Goal: Task Accomplishment & Management: Manage account settings

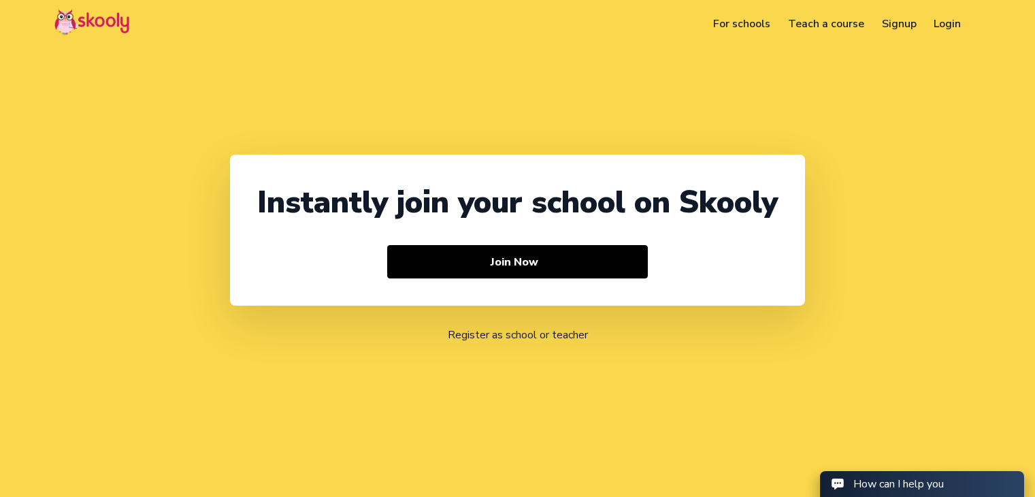
select select "91"
select select "[GEOGRAPHIC_DATA]"
select select "[GEOGRAPHIC_DATA]/[GEOGRAPHIC_DATA]"
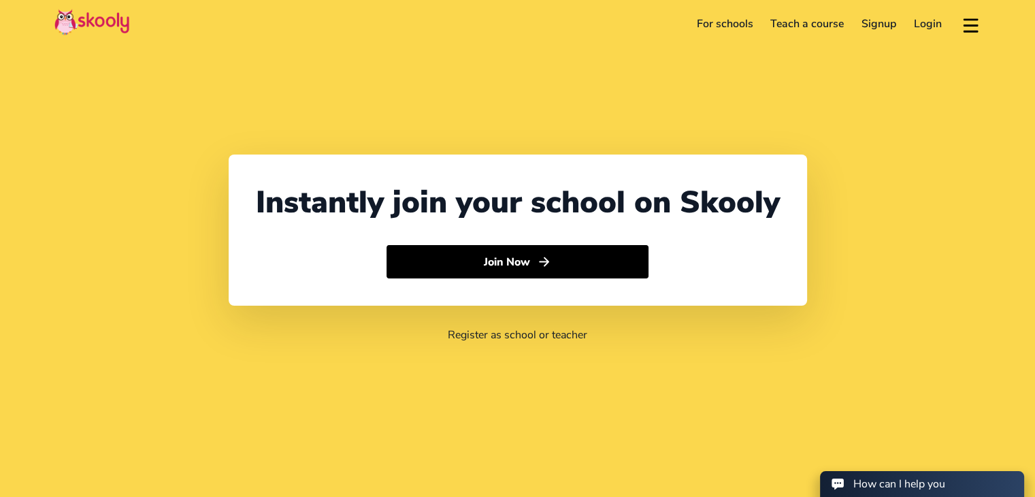
click at [914, 21] on link "Login" at bounding box center [928, 24] width 46 height 22
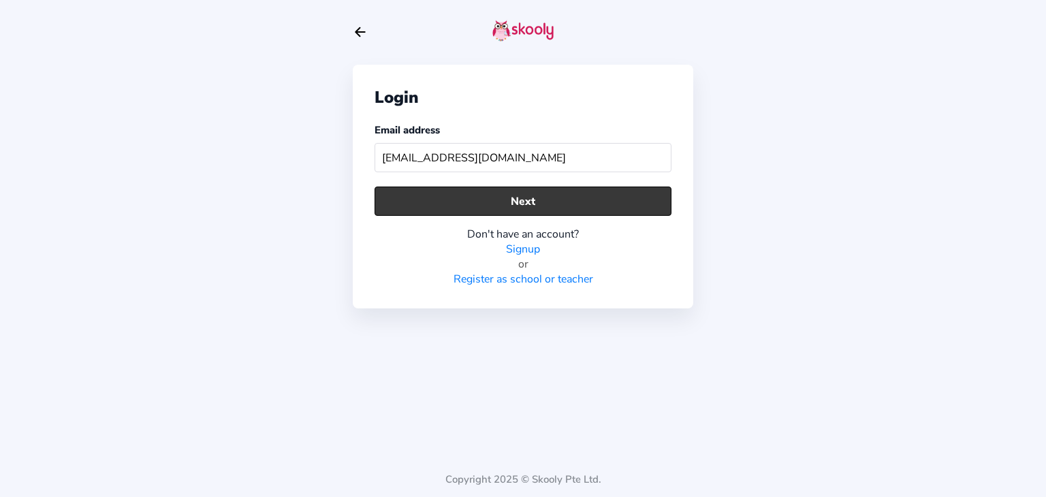
type input "jarvomom@mailinator.com"
click at [411, 205] on button "Next" at bounding box center [522, 201] width 297 height 29
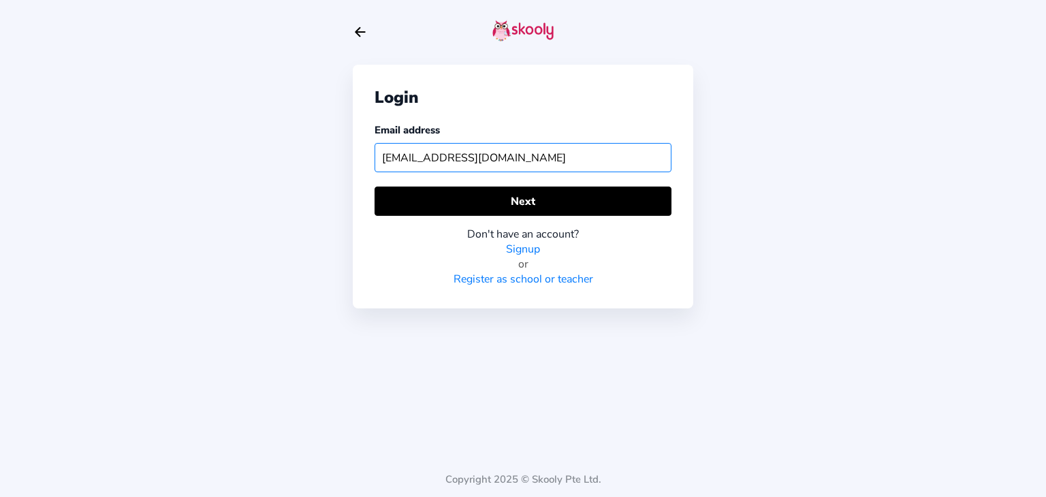
drag, startPoint x: 541, startPoint y: 154, endPoint x: 264, endPoint y: 161, distance: 277.2
click at [264, 161] on div "Login Email address jarvomom@mailinator.com Next Don't have an account? Signup …" at bounding box center [523, 248] width 1046 height 497
paste input "tarnikelvor"
type input "tarnikelvormom@mailinator.com"
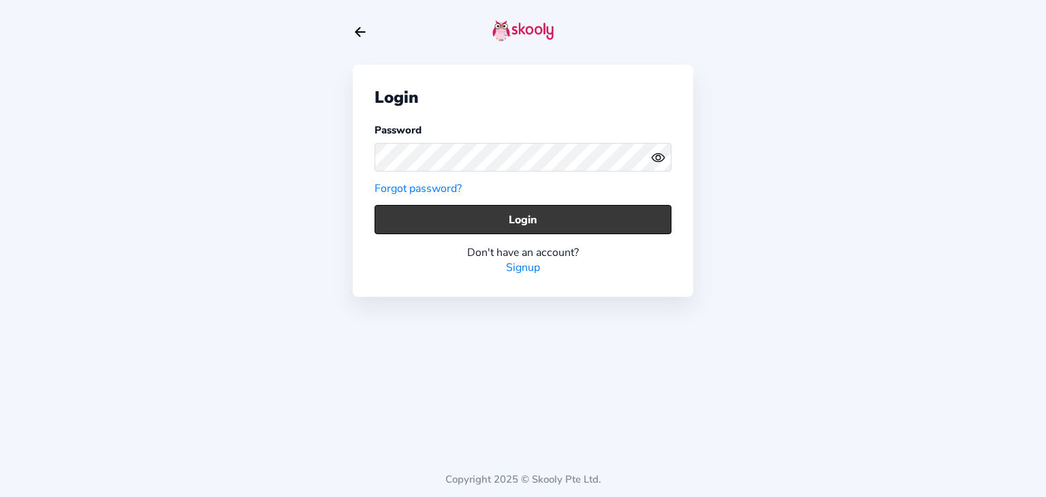
click at [579, 223] on button "Login" at bounding box center [522, 219] width 297 height 29
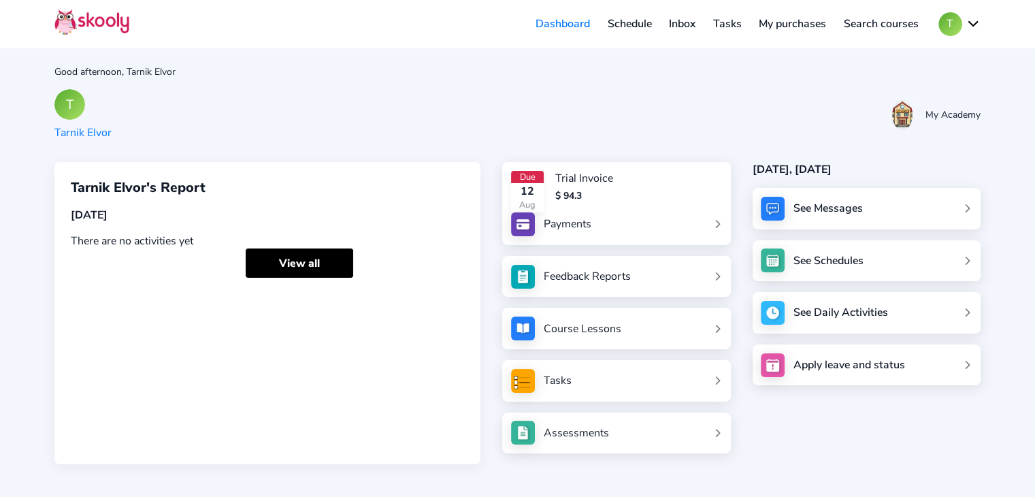
click at [616, 24] on link "Schedule" at bounding box center [630, 24] width 62 height 22
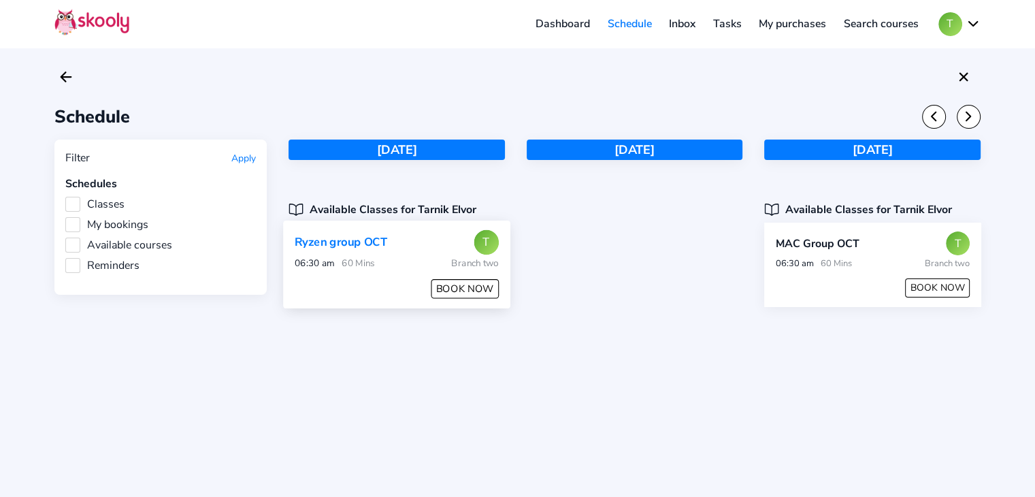
click at [452, 289] on button "BOOK NOW" at bounding box center [466, 289] width 68 height 20
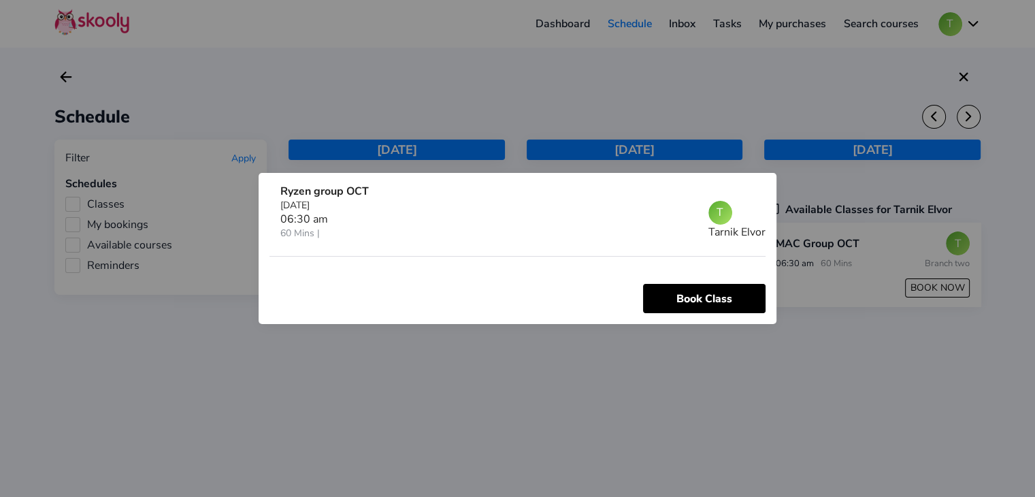
click at [506, 387] on div at bounding box center [517, 248] width 1035 height 497
